Goal: Obtain resource: Obtain resource

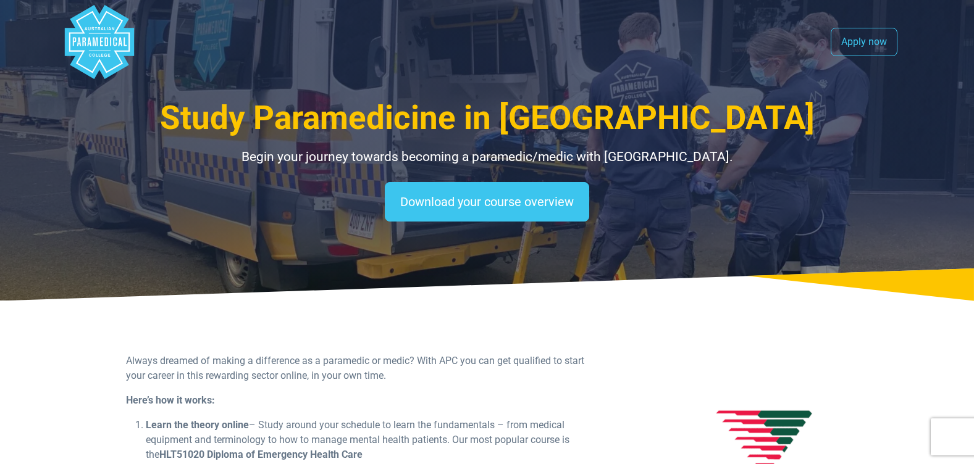
click at [461, 109] on span "Study Paramedicine in Queensland" at bounding box center [487, 118] width 655 height 38
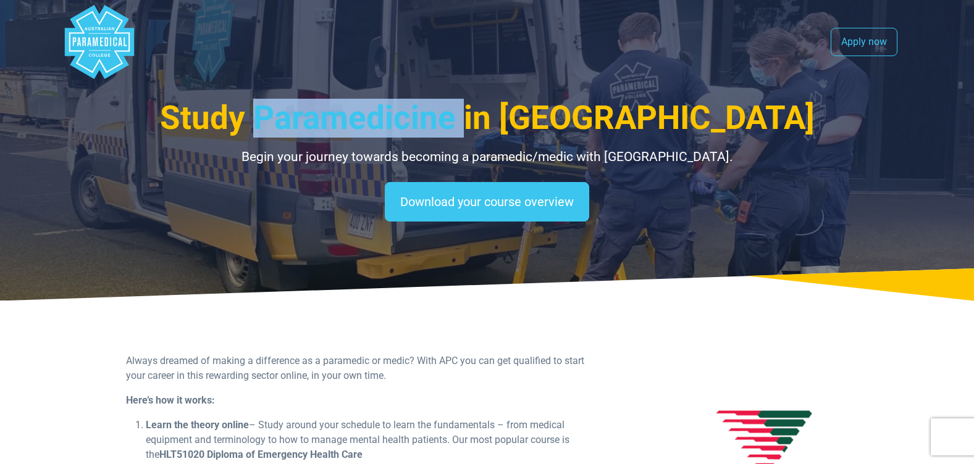
click at [461, 109] on span "Study Paramedicine in Queensland" at bounding box center [487, 118] width 655 height 38
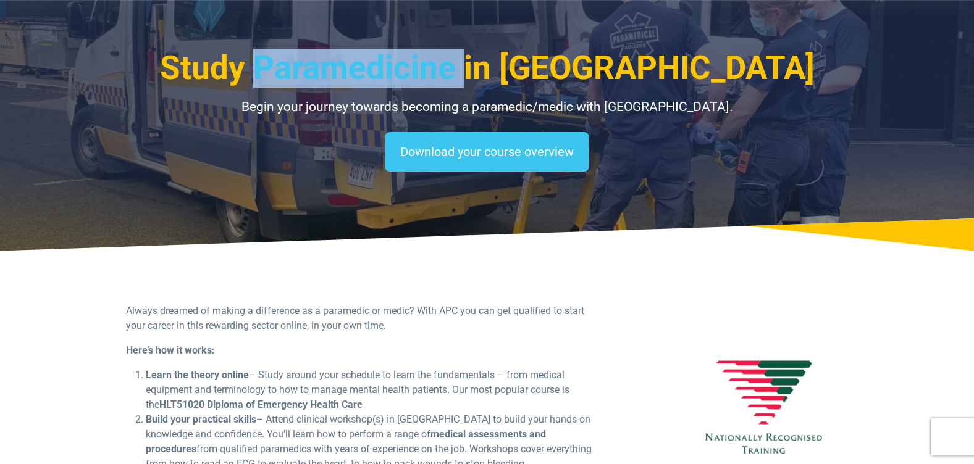
scroll to position [124, 0]
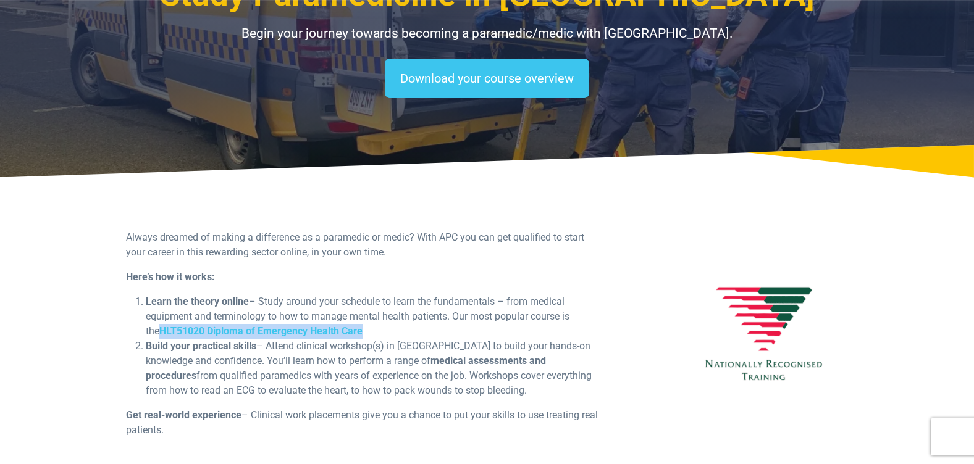
drag, startPoint x: 388, startPoint y: 333, endPoint x: 162, endPoint y: 333, distance: 226.0
click at [162, 333] on li "Learn the theory online – Study around your schedule to learn the fundamentals …" at bounding box center [374, 317] width 457 height 44
drag, startPoint x: 162, startPoint y: 333, endPoint x: 256, endPoint y: 332, distance: 93.9
copy strong "HLT51020 Diploma of Emergency Health Care"
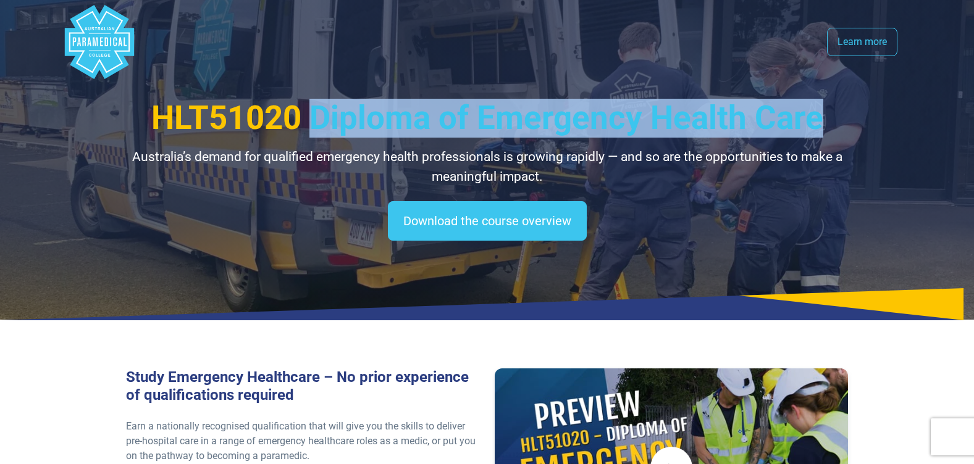
drag, startPoint x: 316, startPoint y: 106, endPoint x: 829, endPoint y: 129, distance: 513.7
click at [829, 129] on h1 "HLT51020 Diploma of Emergency Health Care" at bounding box center [487, 118] width 722 height 39
copy span "Diploma of Emergency Health Care"
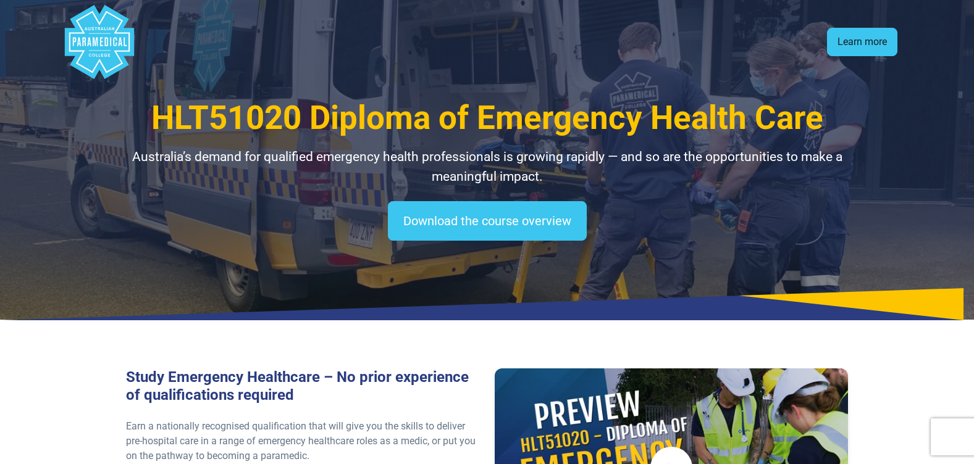
click at [867, 31] on link "Learn more" at bounding box center [862, 42] width 70 height 28
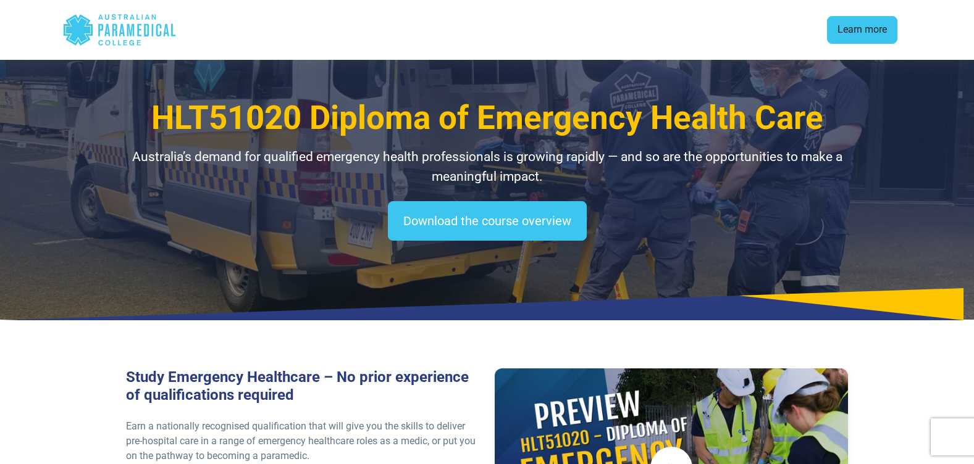
scroll to position [1641, 0]
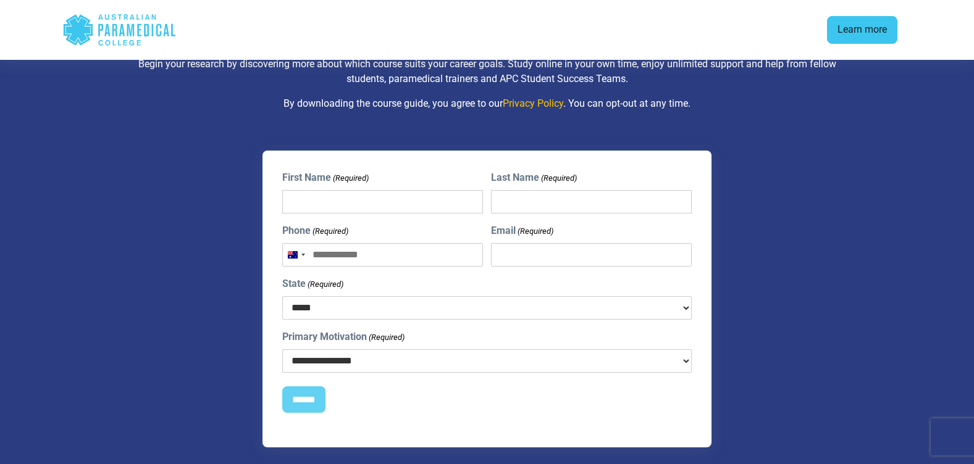
click at [871, 19] on link "Learn more" at bounding box center [862, 30] width 70 height 28
click at [58, 17] on div ".logo-block-c1{fill:#3CC5EE;} .logo-block-c2{fill:#FFF;} .logo-horizontal-c1{fi…" at bounding box center [487, 30] width 865 height 50
click at [75, 38] on polygon "Australian Paramedical College" at bounding box center [77, 29] width 29 height 31
click at [81, 36] on polygon "Australian Paramedical College" at bounding box center [77, 29] width 29 height 31
click at [89, 35] on polygon "Australian Paramedical College" at bounding box center [77, 29] width 29 height 31
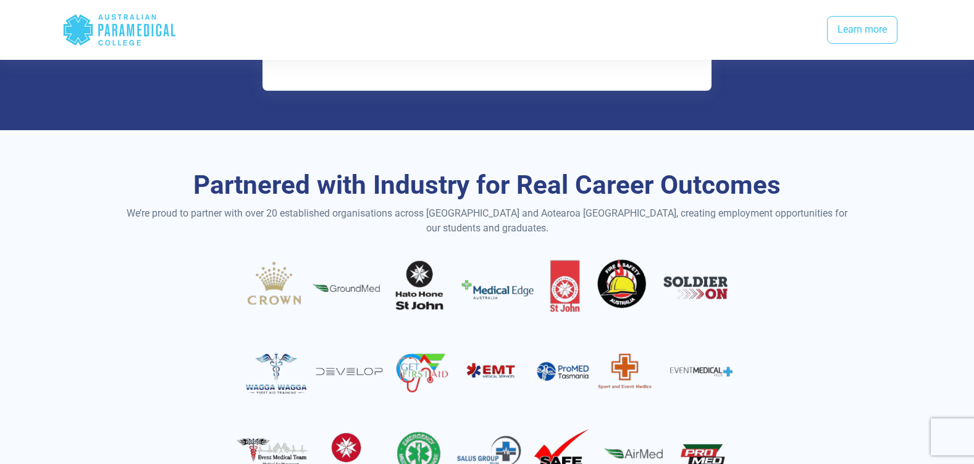
scroll to position [3192, 0]
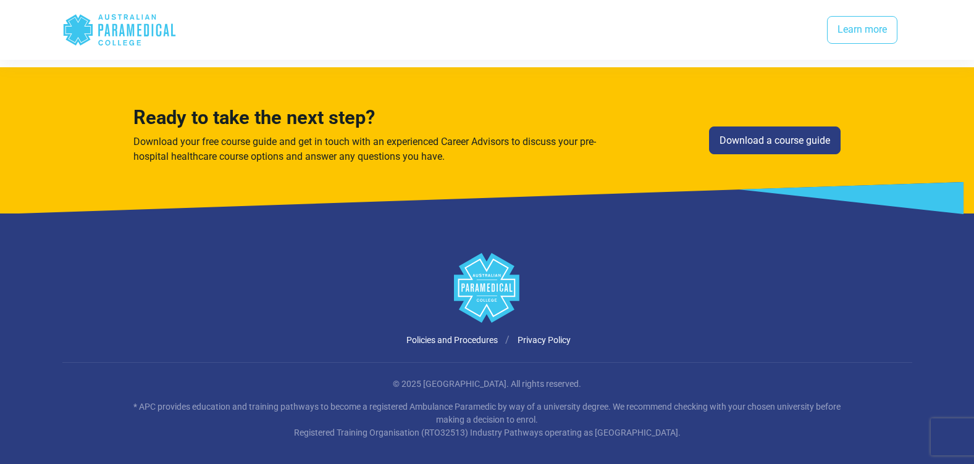
click at [756, 141] on div "Ready to take the next step? Download your free course guide and get in touch w…" at bounding box center [487, 140] width 722 height 67
click at [756, 127] on link "Download a course guide" at bounding box center [775, 141] width 132 height 28
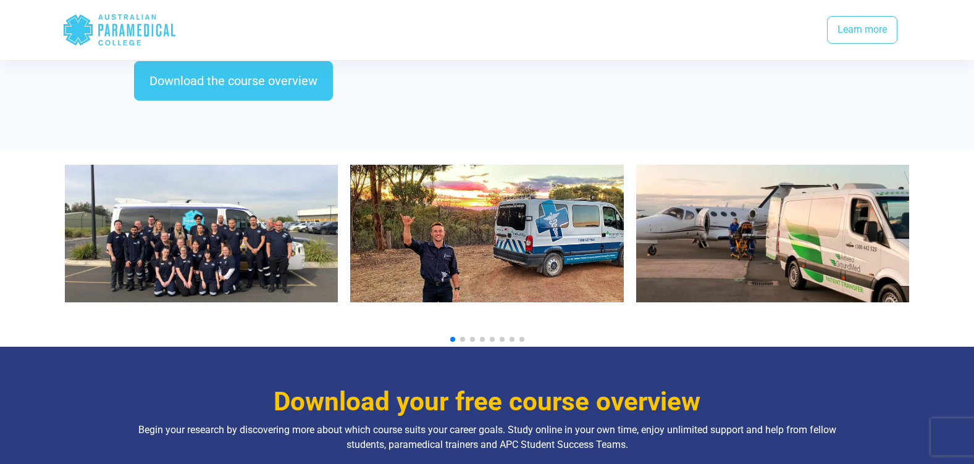
scroll to position [1271, 0]
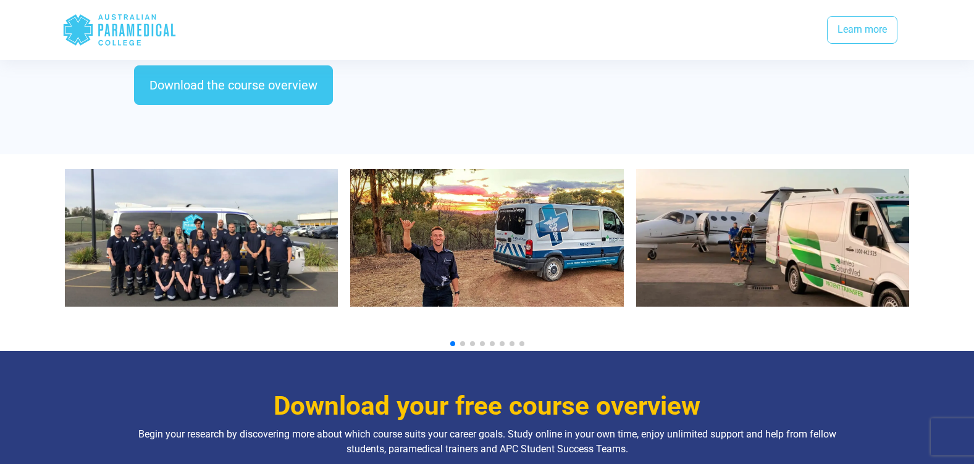
click at [467, 219] on img "2 / 10" at bounding box center [487, 238] width 274 height 138
click at [758, 270] on img "3 / 10" at bounding box center [773, 238] width 274 height 138
click at [794, 254] on img "3 / 10" at bounding box center [773, 238] width 274 height 138
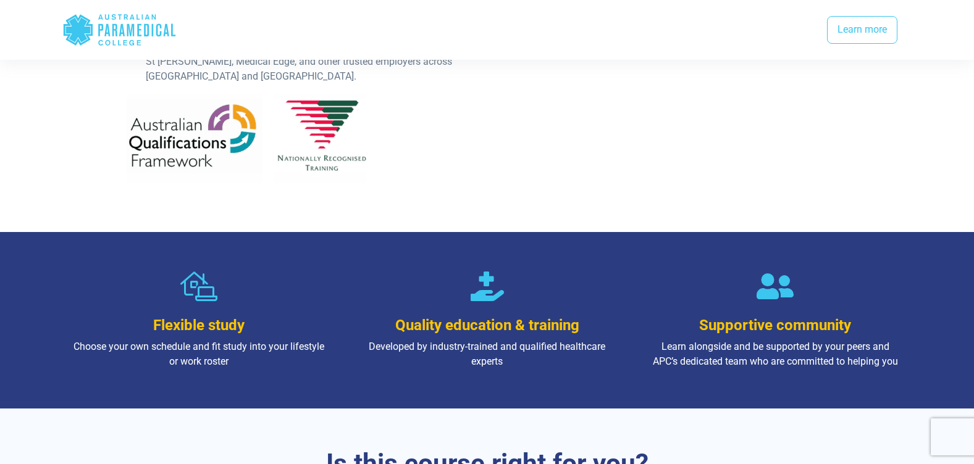
scroll to position [530, 0]
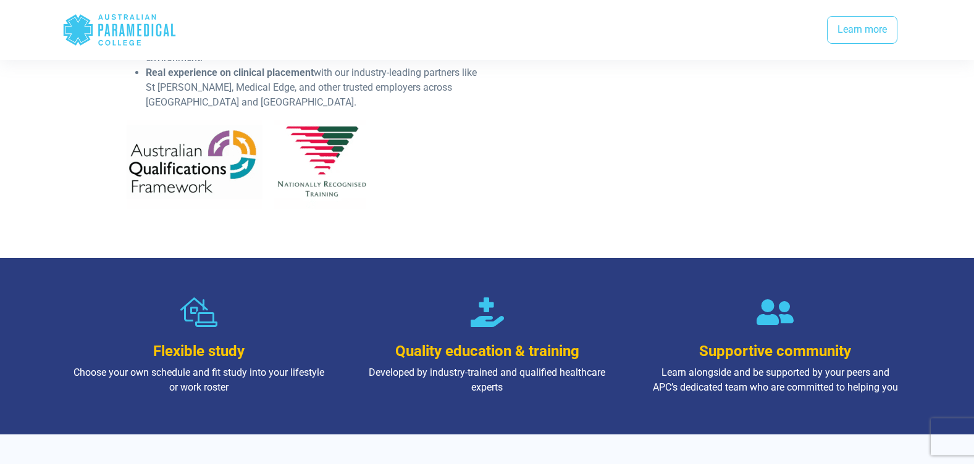
click at [496, 347] on div "Quality education & training Developed by industry-trained and qualified health…" at bounding box center [487, 347] width 274 height 98
drag, startPoint x: 496, startPoint y: 347, endPoint x: 505, endPoint y: 345, distance: 8.2
click at [505, 345] on h3 "Quality education & training" at bounding box center [487, 352] width 254 height 18
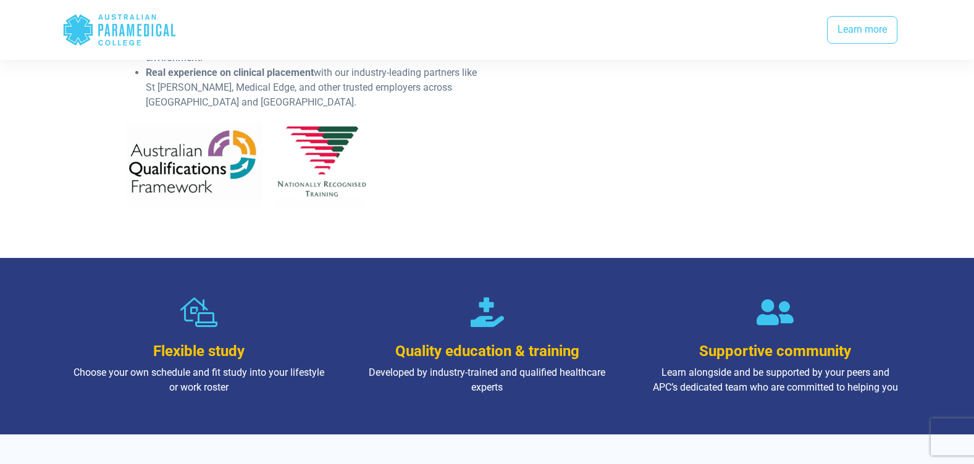
click at [481, 343] on h3 "Quality education & training" at bounding box center [487, 352] width 254 height 18
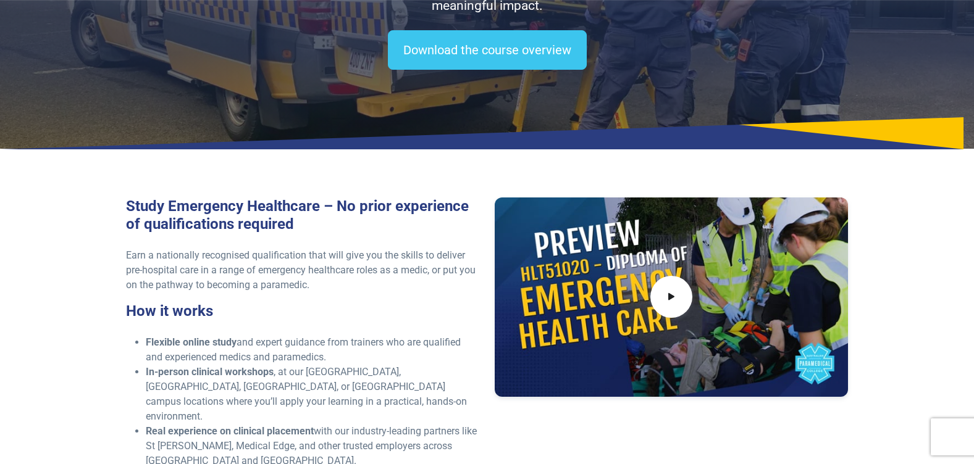
scroll to position [159, 0]
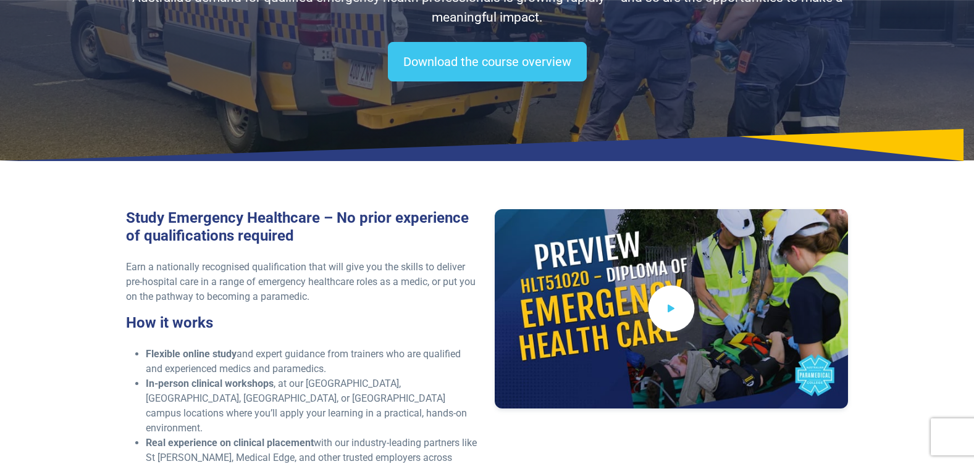
click at [660, 323] on span at bounding box center [671, 309] width 46 height 46
click at [732, 288] on div at bounding box center [672, 308] width 354 height 199
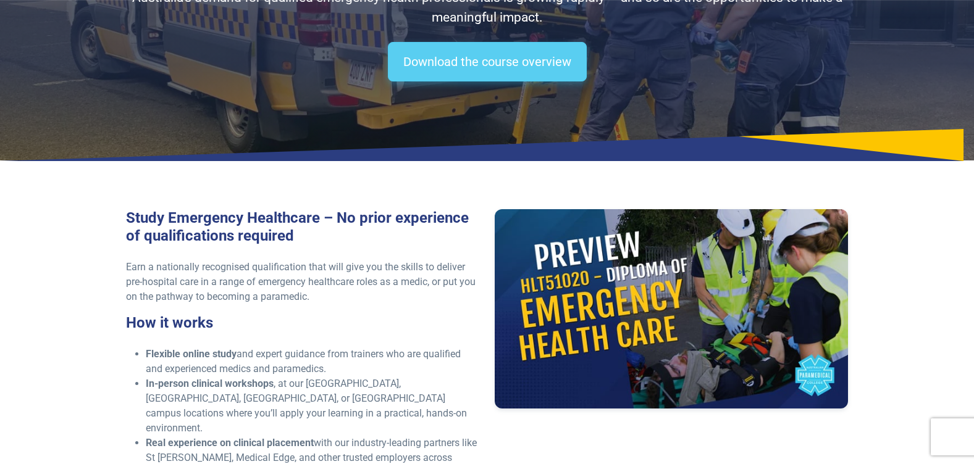
click at [455, 72] on link "Download the course overview" at bounding box center [487, 62] width 199 height 40
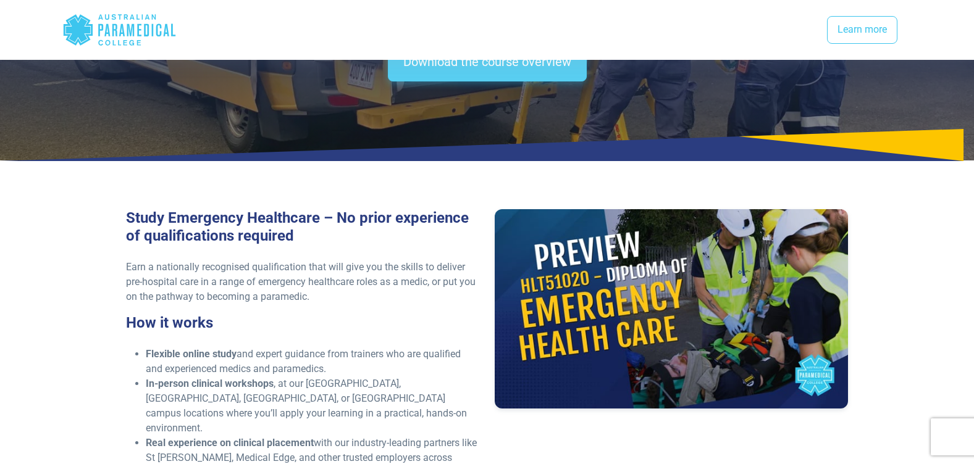
scroll to position [1641, 0]
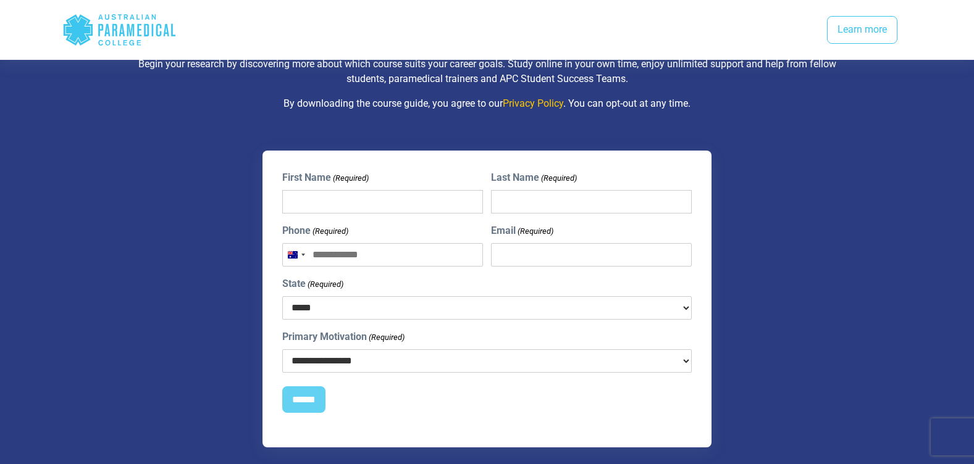
click at [370, 190] on input "First Name (Required)" at bounding box center [382, 201] width 201 height 23
type input "****"
click at [531, 197] on input "Last Name (Required)" at bounding box center [591, 201] width 201 height 23
type input "*****"
click at [341, 243] on input "Phone (Required)" at bounding box center [382, 254] width 201 height 23
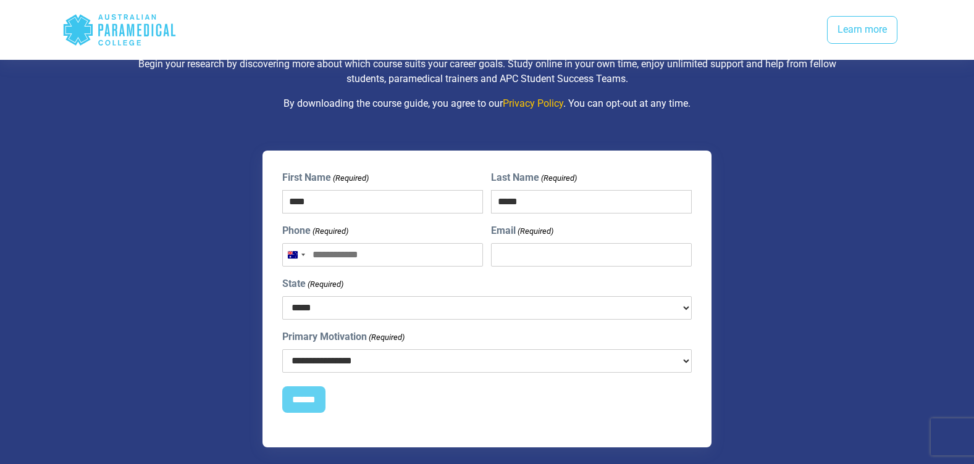
click at [341, 243] on input "Phone (Required)" at bounding box center [382, 254] width 201 height 23
type input "**********"
click at [508, 243] on input "Email (Required)" at bounding box center [591, 254] width 201 height 23
type input "**********"
click at [484, 296] on select "***** *** *** *** ** ** *** ** ***" at bounding box center [487, 307] width 410 height 23
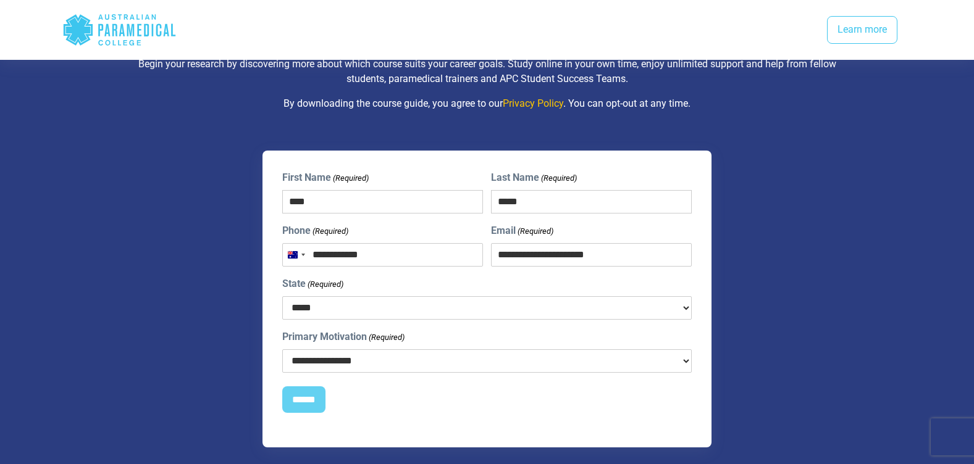
select select "***"
click at [282, 296] on select "***** *** *** *** ** ** *** ** ***" at bounding box center [487, 307] width 410 height 23
click at [409, 355] on select "**********" at bounding box center [487, 361] width 410 height 23
select select "**********"
click at [282, 350] on select "**********" at bounding box center [487, 361] width 410 height 23
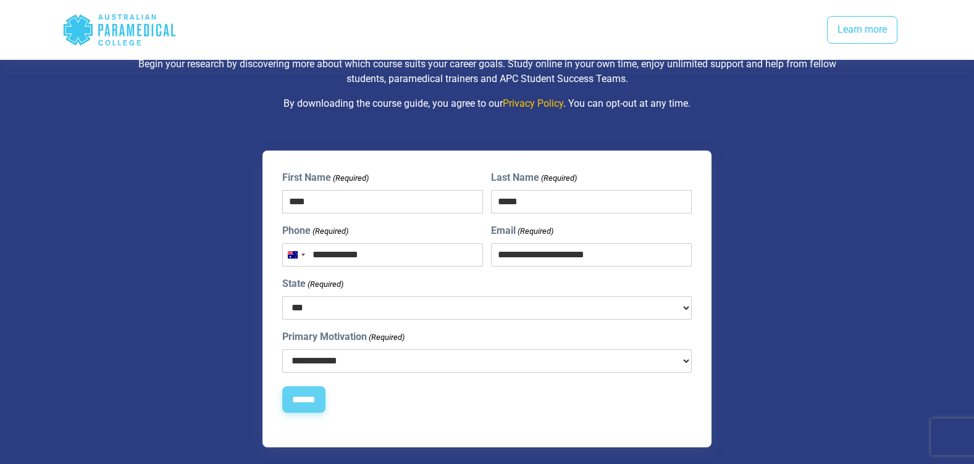
click at [308, 387] on input "******" at bounding box center [303, 400] width 43 height 27
click at [393, 352] on select "**********" at bounding box center [487, 361] width 410 height 23
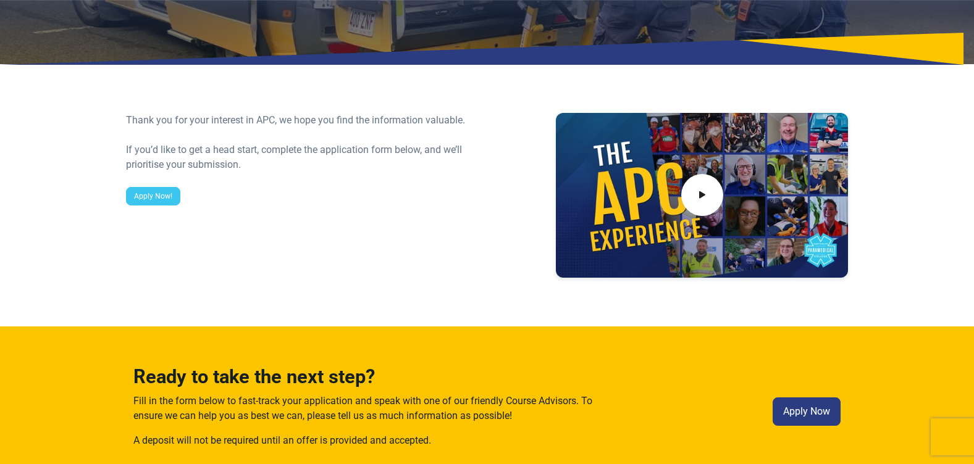
scroll to position [62, 0]
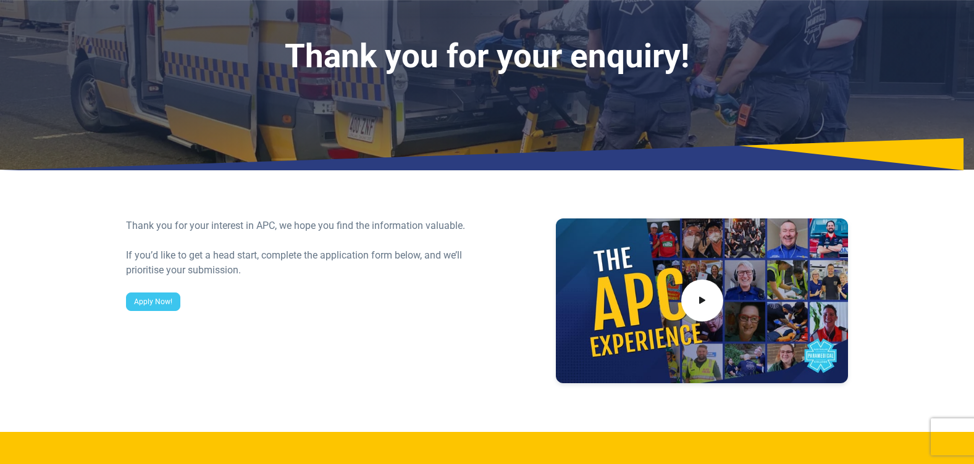
click at [275, 266] on div "If you’d like to get a head start, complete the application form below, and we’…" at bounding box center [303, 263] width 354 height 30
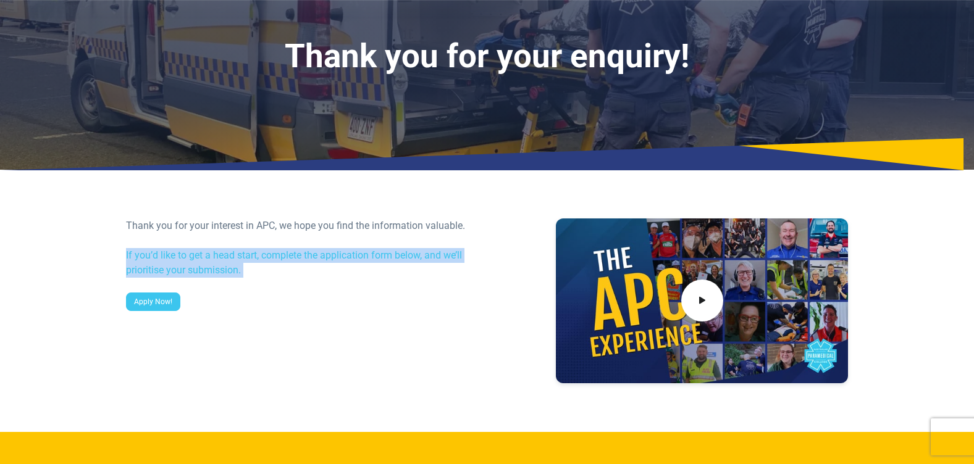
click at [275, 266] on div "If you’d like to get a head start, complete the application form below, and we’…" at bounding box center [303, 263] width 354 height 30
drag, startPoint x: 275, startPoint y: 266, endPoint x: 256, endPoint y: 258, distance: 20.0
click at [256, 258] on div "If you’d like to get a head start, complete the application form below, and we’…" at bounding box center [303, 263] width 354 height 30
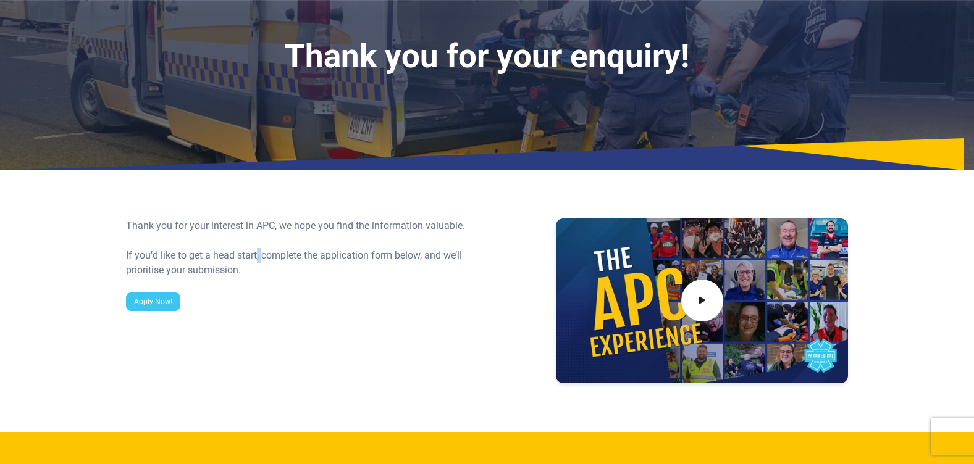
click at [256, 258] on div "If you’d like to get a head start, complete the application form below, and we’…" at bounding box center [303, 263] width 354 height 30
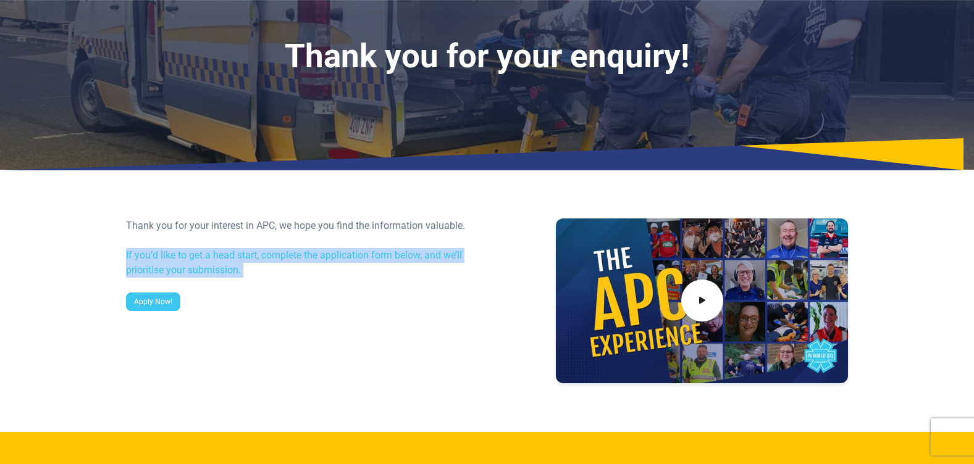
click at [256, 258] on div "If you’d like to get a head start, complete the application form below, and we’…" at bounding box center [303, 263] width 354 height 30
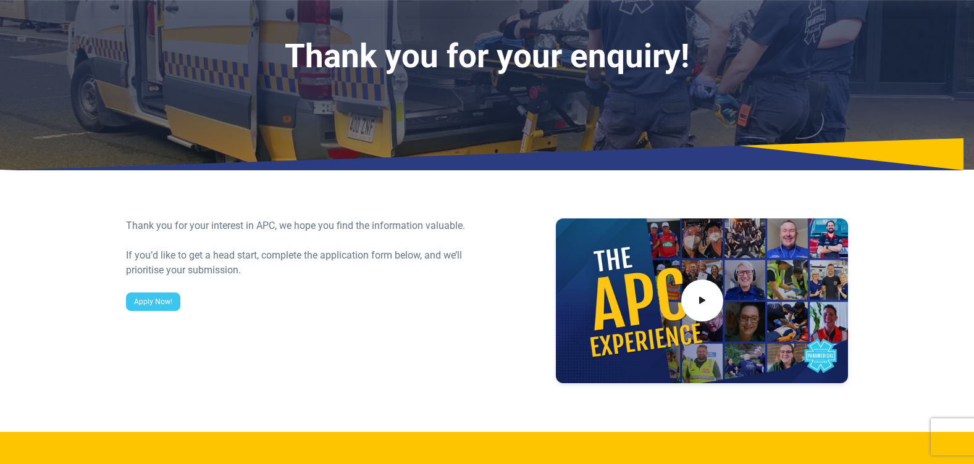
drag, startPoint x: 256, startPoint y: 258, endPoint x: 236, endPoint y: 211, distance: 51.7
click at [236, 211] on div "Thank you for your interest in APC, we hope you find the information valuable. …" at bounding box center [487, 305] width 865 height 253
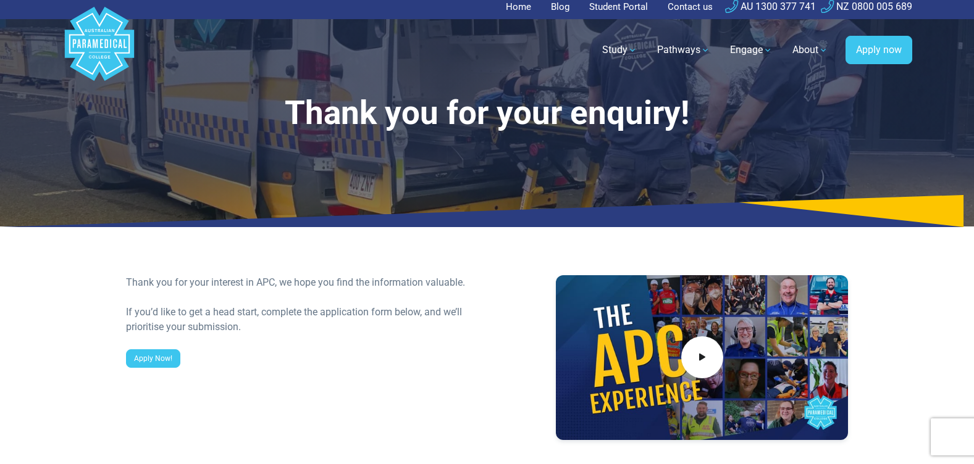
scroll to position [0, 0]
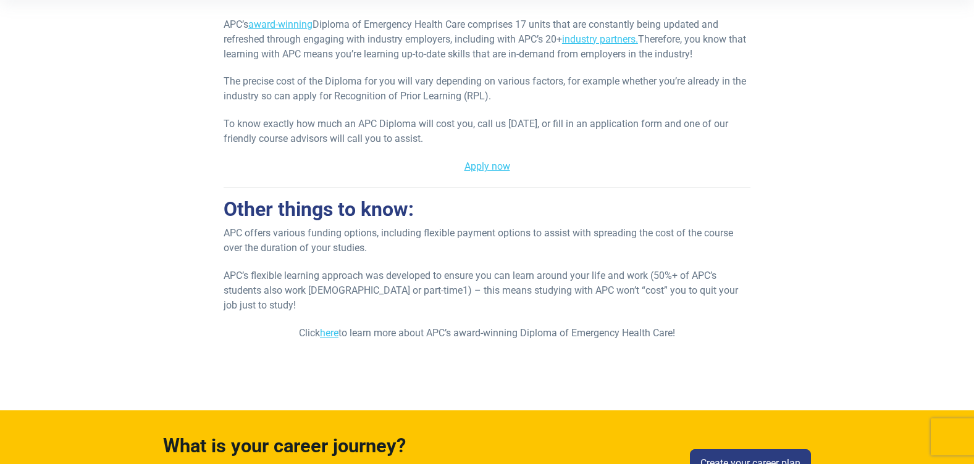
scroll to position [185, 0]
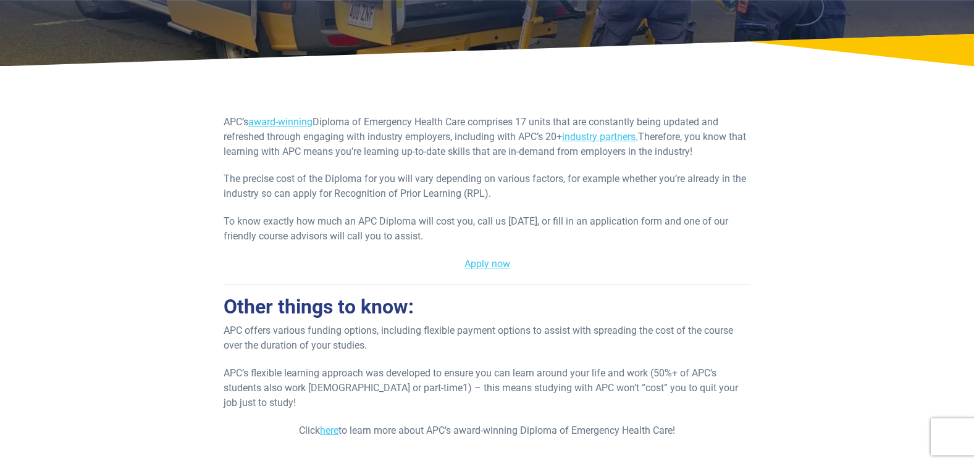
click at [431, 238] on p "To know exactly how much an APC Diploma will cost you, call us [DATE], or fill …" at bounding box center [487, 229] width 527 height 30
click at [400, 237] on p "To know exactly how much an APC Diploma will cost you, call us [DATE], or fill …" at bounding box center [487, 229] width 527 height 30
click at [329, 168] on div "APC’s award-winning Diploma of Emergency Health Care comprises 17 units that ar…" at bounding box center [487, 283] width 527 height 337
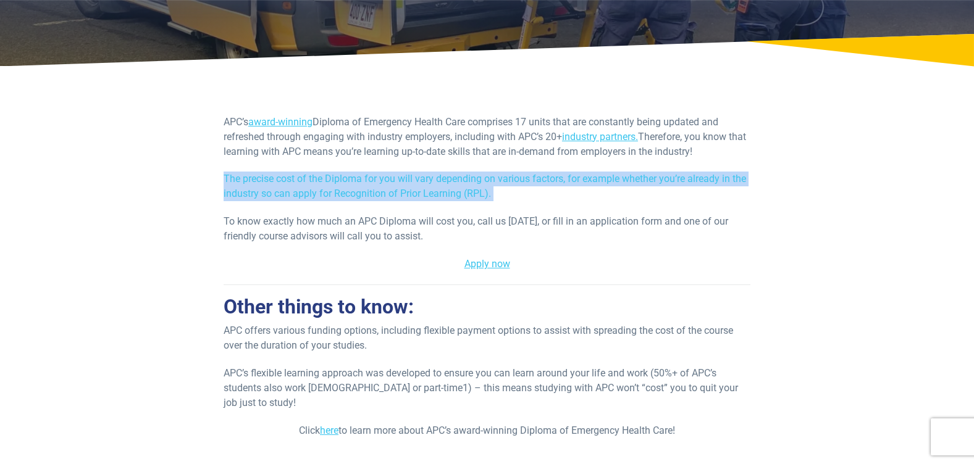
click at [329, 168] on div "APC’s award-winning Diploma of Emergency Health Care comprises 17 units that ar…" at bounding box center [487, 283] width 527 height 337
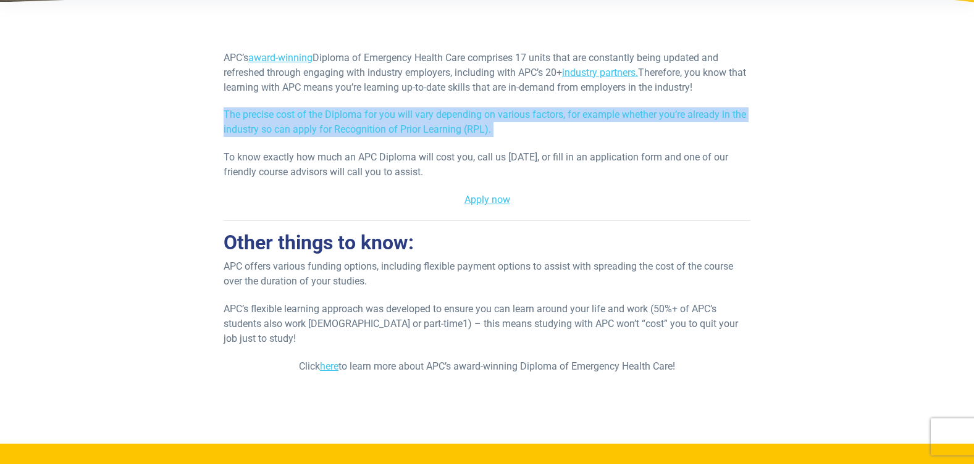
scroll to position [432, 0]
